Goal: Task Accomplishment & Management: Manage account settings

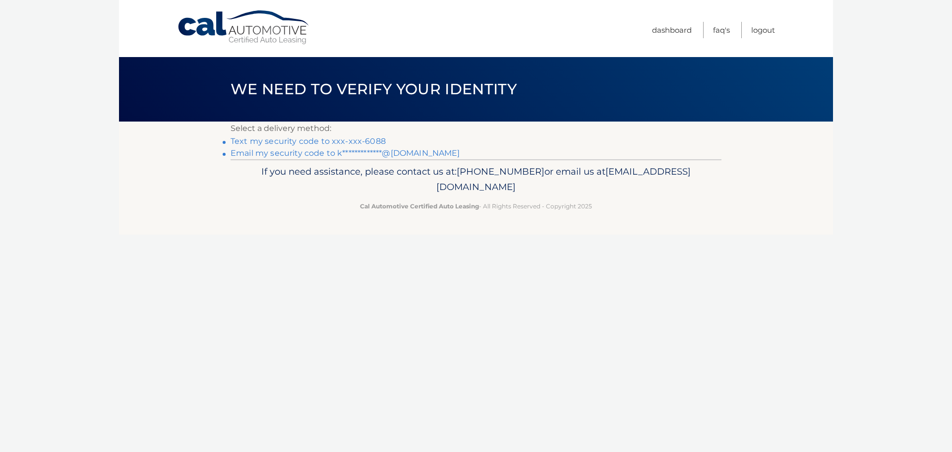
click at [378, 139] on link "Text my security code to xxx-xxx-6088" at bounding box center [308, 140] width 155 height 9
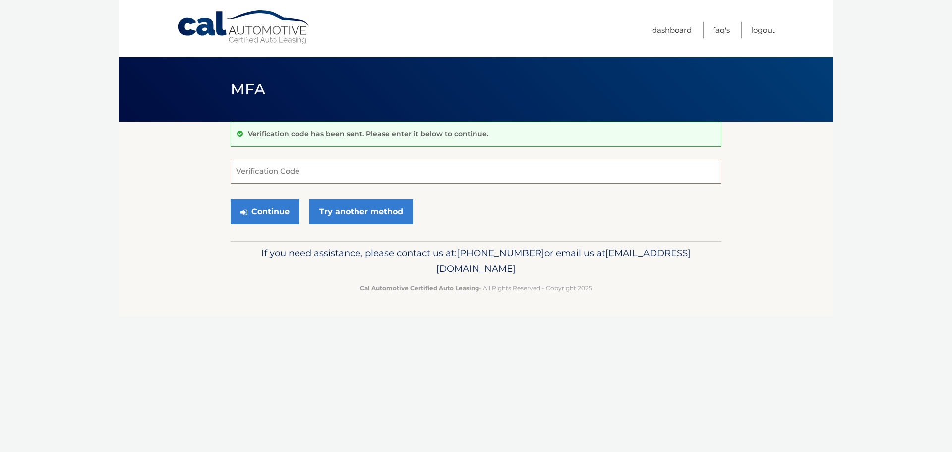
click at [372, 173] on input "Verification Code" at bounding box center [476, 171] width 491 height 25
click at [259, 86] on span "MFA" at bounding box center [248, 89] width 35 height 18
click at [279, 174] on input "Verification Code" at bounding box center [476, 171] width 491 height 25
drag, startPoint x: 263, startPoint y: 340, endPoint x: 272, endPoint y: 299, distance: 42.7
click at [263, 340] on div "Cal Automotive Menu Dashboard FAQ's Logout MFA" at bounding box center [476, 226] width 714 height 452
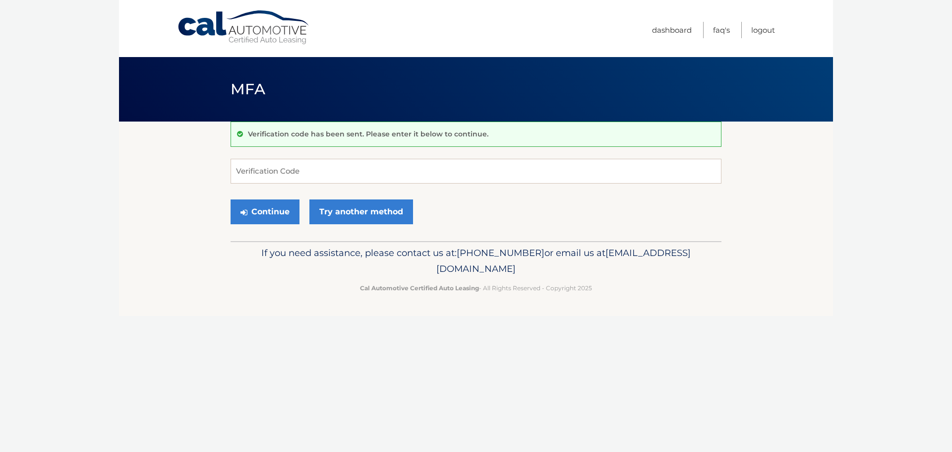
click at [292, 87] on header "MFA" at bounding box center [476, 89] width 491 height 64
click at [254, 88] on span "MFA" at bounding box center [248, 89] width 35 height 18
click at [288, 175] on input "Verification Code" at bounding box center [476, 171] width 491 height 25
click at [385, 215] on link "Try another method" at bounding box center [362, 211] width 104 height 25
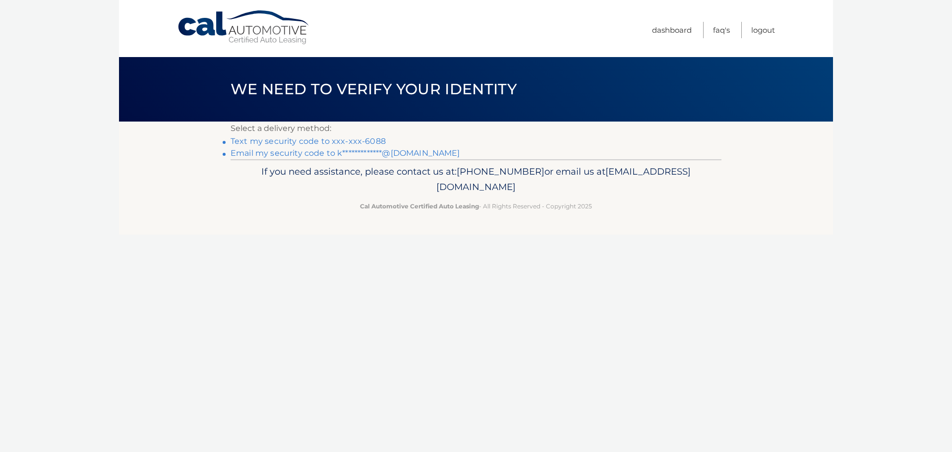
click at [359, 140] on link "Text my security code to xxx-xxx-6088" at bounding box center [308, 140] width 155 height 9
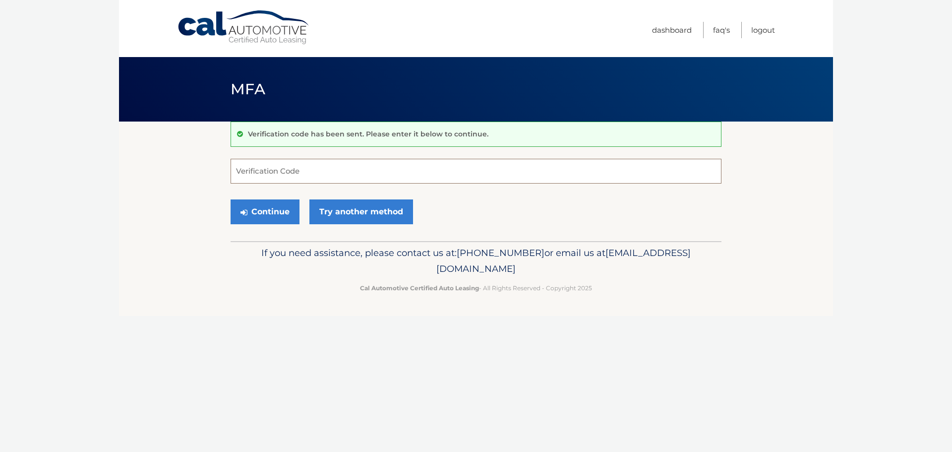
click at [317, 167] on input "Verification Code" at bounding box center [476, 171] width 491 height 25
type input "598171"
click at [275, 207] on button "Continue" at bounding box center [265, 211] width 69 height 25
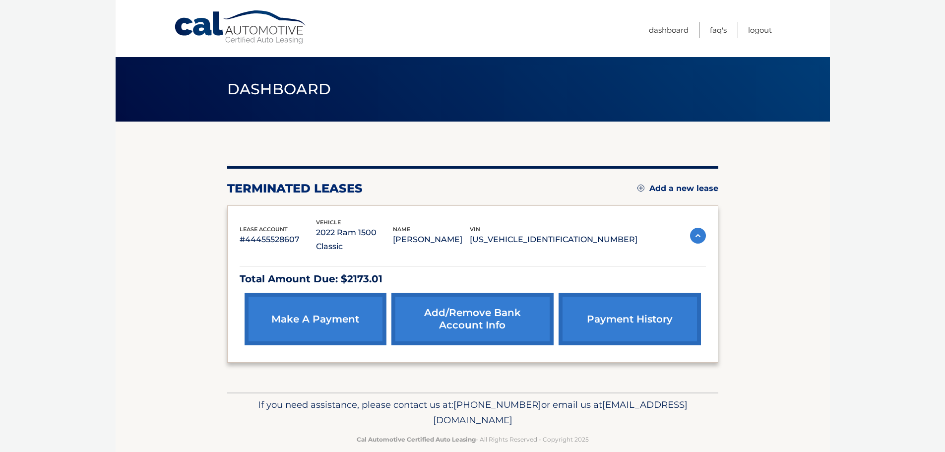
click at [344, 304] on link "make a payment" at bounding box center [316, 319] width 142 height 53
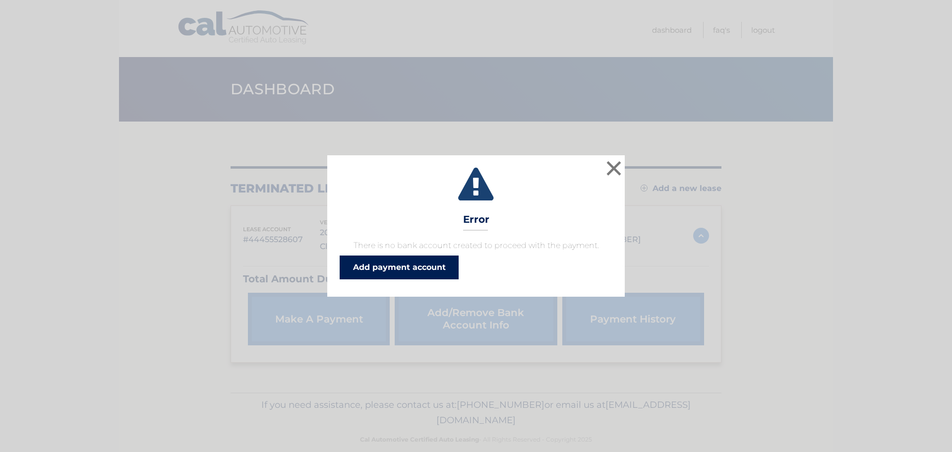
click at [403, 269] on link "Add payment account" at bounding box center [399, 267] width 119 height 24
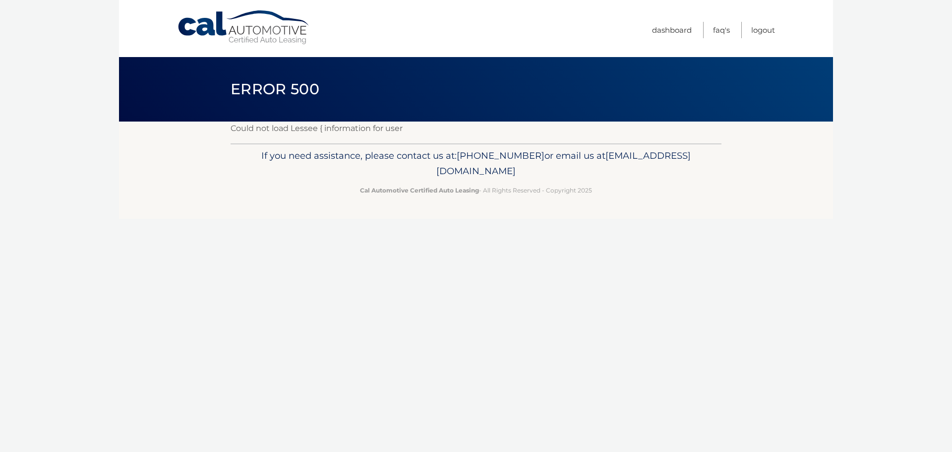
click at [358, 253] on div "Cal Automotive Menu Dashboard FAQ's Logout ×" at bounding box center [476, 226] width 714 height 452
click at [672, 27] on link "Dashboard" at bounding box center [672, 30] width 40 height 16
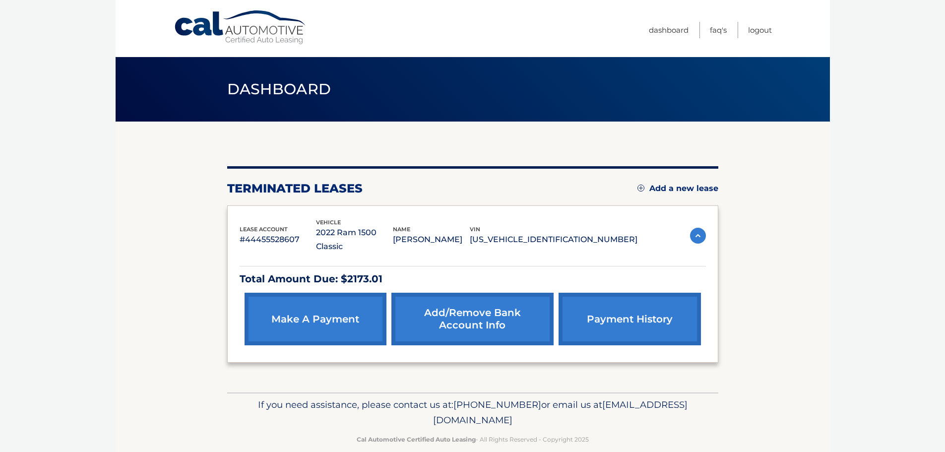
click at [342, 310] on link "make a payment" at bounding box center [316, 319] width 142 height 53
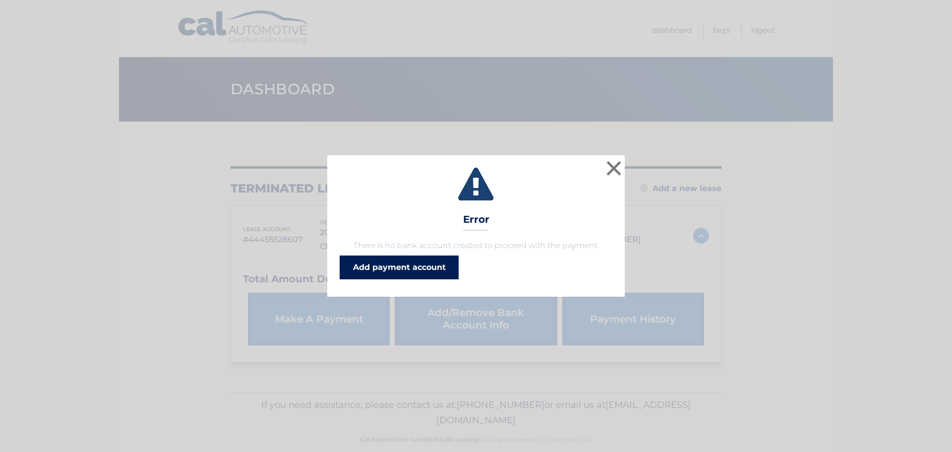
click at [422, 269] on link "Add payment account" at bounding box center [399, 267] width 119 height 24
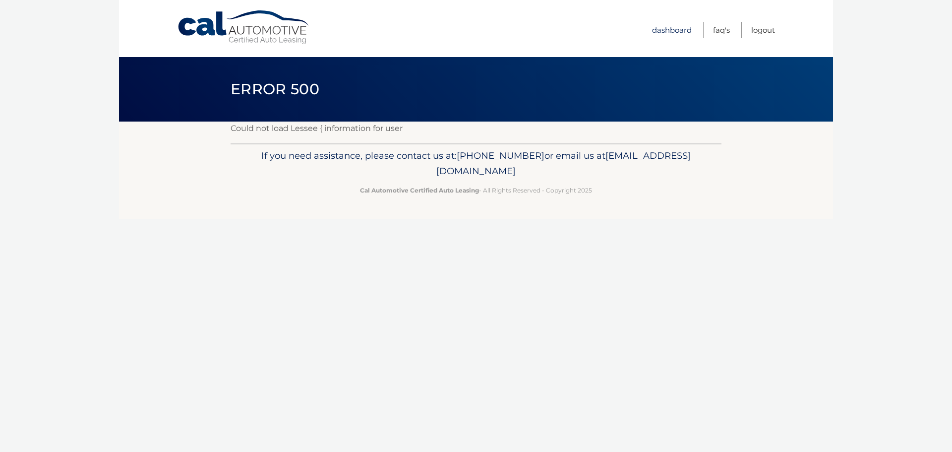
click at [678, 33] on link "Dashboard" at bounding box center [672, 30] width 40 height 16
click at [675, 28] on link "Dashboard" at bounding box center [672, 30] width 40 height 16
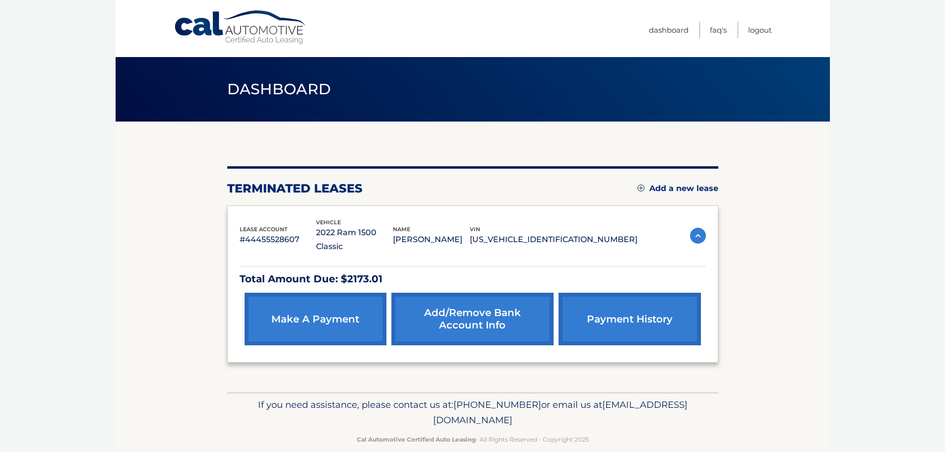
click at [493, 301] on link "Add/Remove bank account info" at bounding box center [472, 319] width 162 height 53
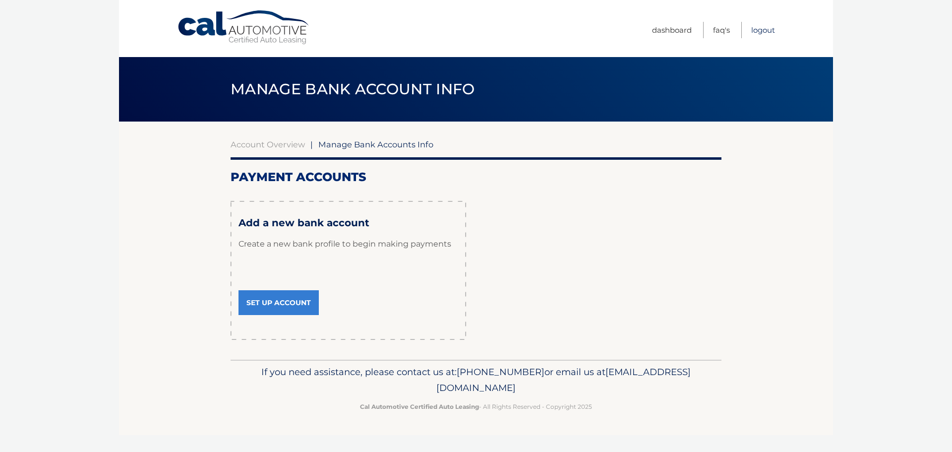
click at [766, 30] on link "Logout" at bounding box center [763, 30] width 24 height 16
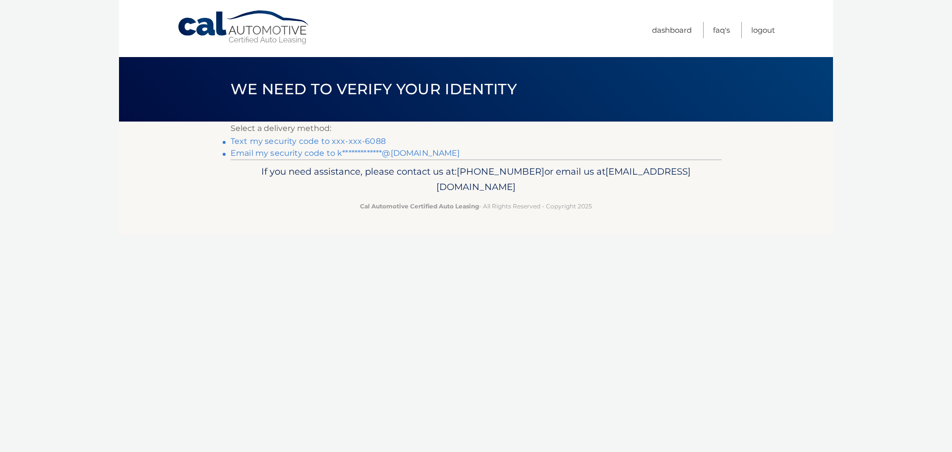
click at [317, 141] on link "Text my security code to xxx-xxx-6088" at bounding box center [308, 140] width 155 height 9
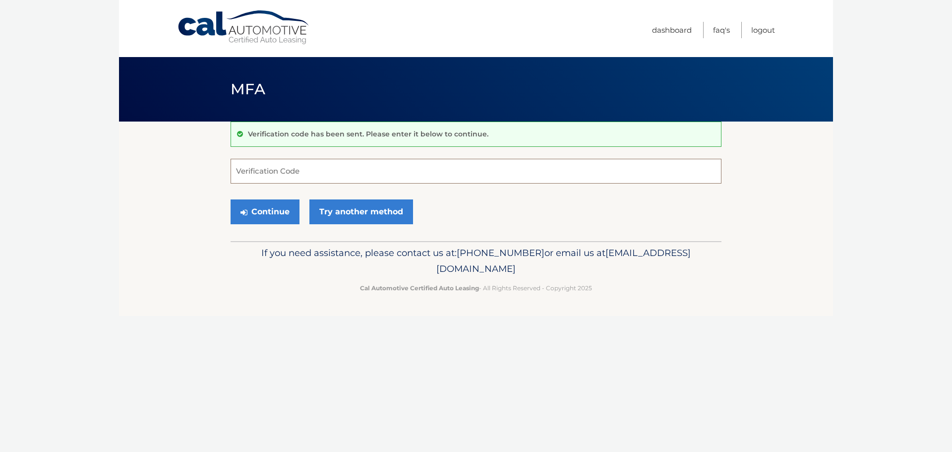
click at [301, 177] on input "Verification Code" at bounding box center [476, 171] width 491 height 25
type input "301934"
click at [231, 199] on button "Continue" at bounding box center [265, 211] width 69 height 25
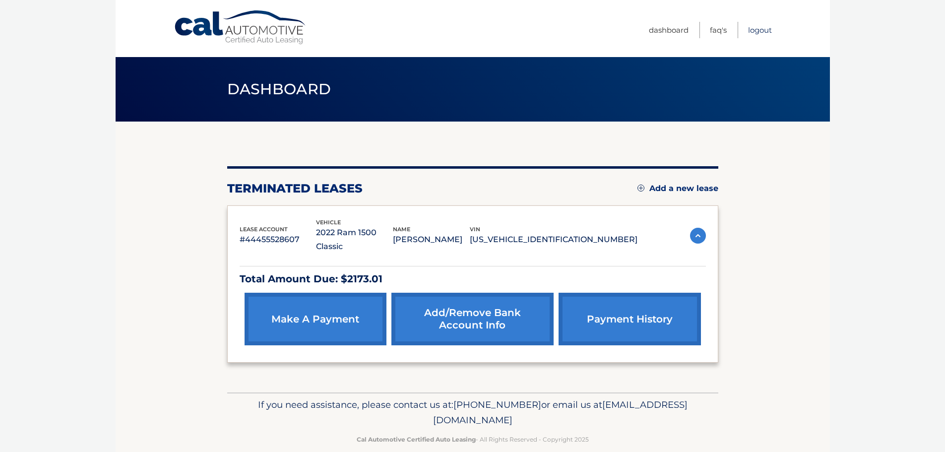
click at [760, 34] on link "Logout" at bounding box center [760, 30] width 24 height 16
